Goal: Task Accomplishment & Management: Complete application form

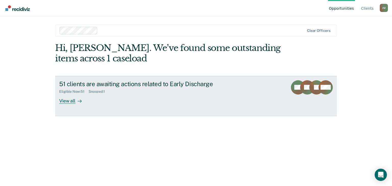
click at [74, 103] on div "View all" at bounding box center [73, 99] width 29 height 10
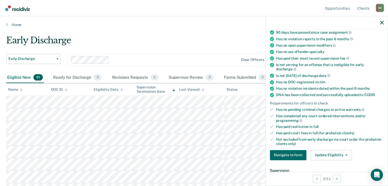
scroll to position [77, 0]
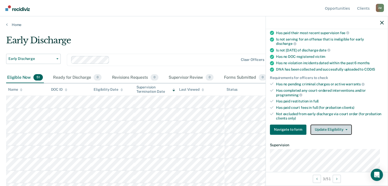
click at [344, 129] on span "button" at bounding box center [346, 129] width 4 height 1
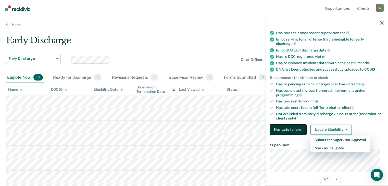
click at [296, 122] on div "Requirements validated by data from ICON Is on supervision level 2 90 days have…" at bounding box center [327, 61] width 122 height 155
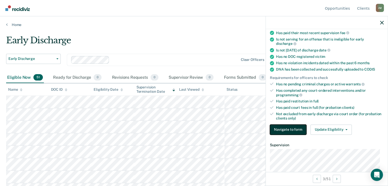
click at [296, 125] on button "Navigate to form" at bounding box center [288, 130] width 37 height 10
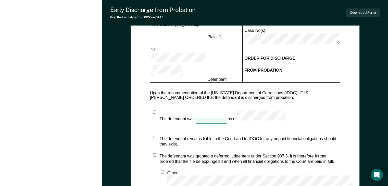
scroll to position [383, 0]
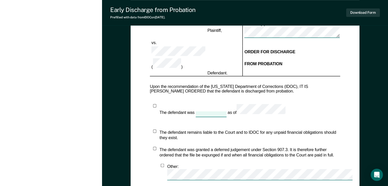
click at [154, 104] on div "The defendant was as of The defendant remains liable to the Court and to IDOC f…" at bounding box center [245, 145] width 190 height 83
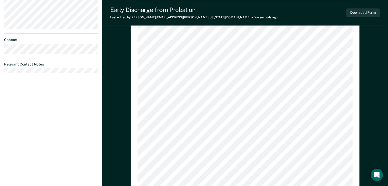
scroll to position [257, 0]
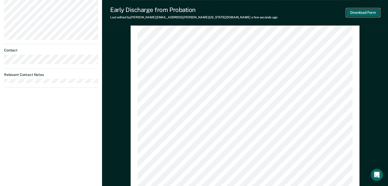
click at [360, 14] on button "Download Form" at bounding box center [363, 12] width 34 height 8
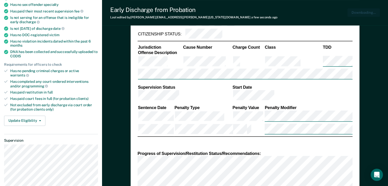
scroll to position [79, 0]
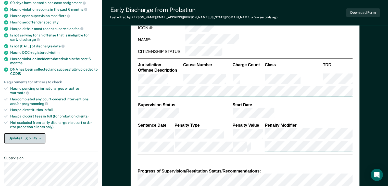
click at [38, 134] on button "Update Eligibility" at bounding box center [24, 139] width 41 height 10
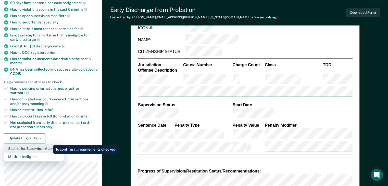
click at [50, 145] on button "Submit for Supervisor Approval" at bounding box center [34, 149] width 60 height 8
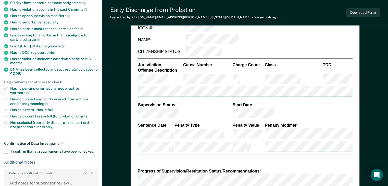
click at [7, 150] on span at bounding box center [6, 152] width 4 height 4
click at [94, 150] on input "I confirm that all requirements have been checked." at bounding box center [94, 150] width 0 height 0
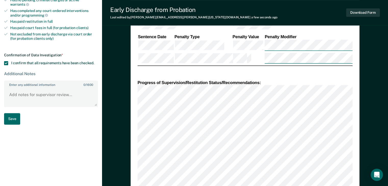
scroll to position [206, 0]
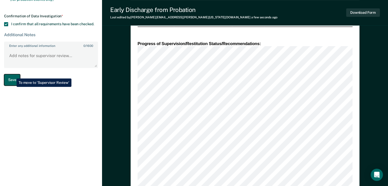
click at [13, 75] on button "Save" at bounding box center [12, 79] width 16 height 11
type textarea "x"
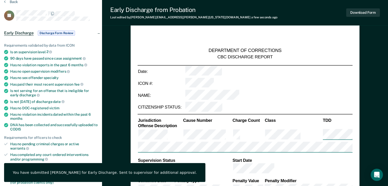
scroll to position [0, 0]
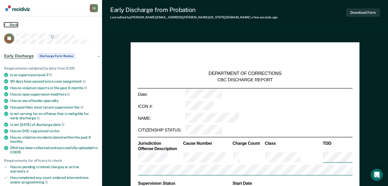
click at [15, 27] on button "Back" at bounding box center [11, 24] width 14 height 5
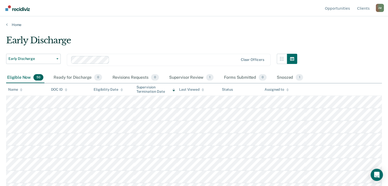
scroll to position [26, 0]
